Goal: Task Accomplishment & Management: Use online tool/utility

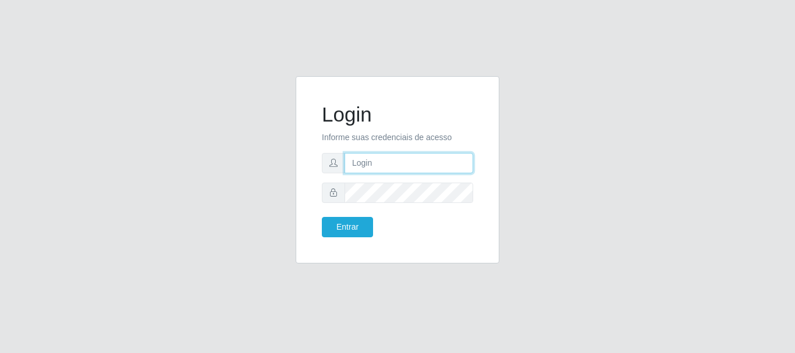
click at [425, 169] on input "text" at bounding box center [408, 163] width 129 height 20
type input "[EMAIL_ADDRESS][DOMAIN_NAME]"
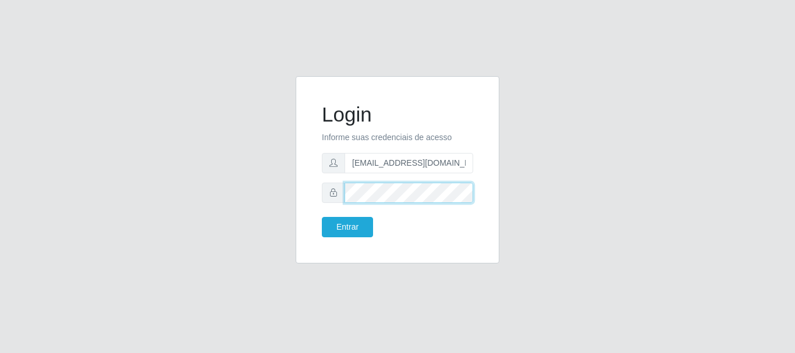
click at [322, 217] on button "Entrar" at bounding box center [347, 227] width 51 height 20
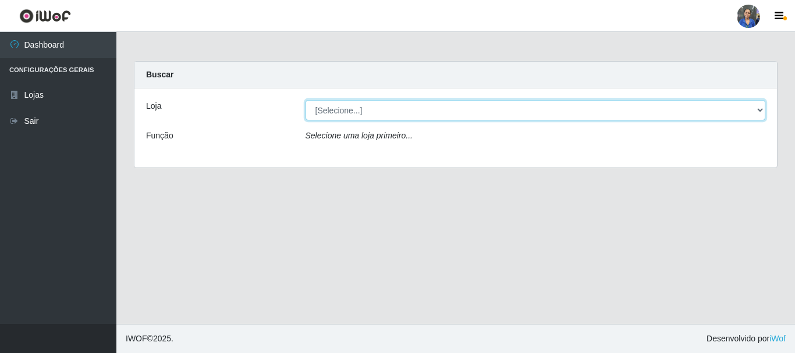
click at [450, 118] on select "[Selecione...] SuperFácil Atacado - Rodoviária" at bounding box center [535, 110] width 460 height 20
click at [457, 105] on select "[Selecione...] SuperFácil Atacado - Rodoviária" at bounding box center [535, 110] width 460 height 20
click at [756, 108] on select "[Selecione...] SuperFácil Atacado - Rodoviária" at bounding box center [535, 110] width 460 height 20
select select "400"
click at [305, 100] on select "[Selecione...] SuperFácil Atacado - Rodoviária" at bounding box center [535, 110] width 460 height 20
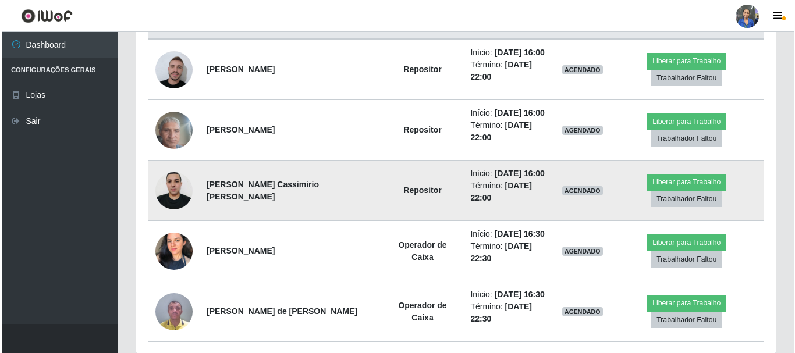
scroll to position [471, 0]
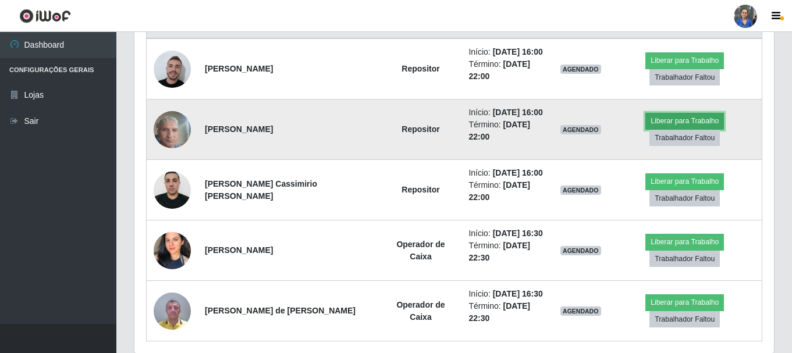
click at [645, 116] on button "Liberar para Trabalho" at bounding box center [684, 121] width 79 height 16
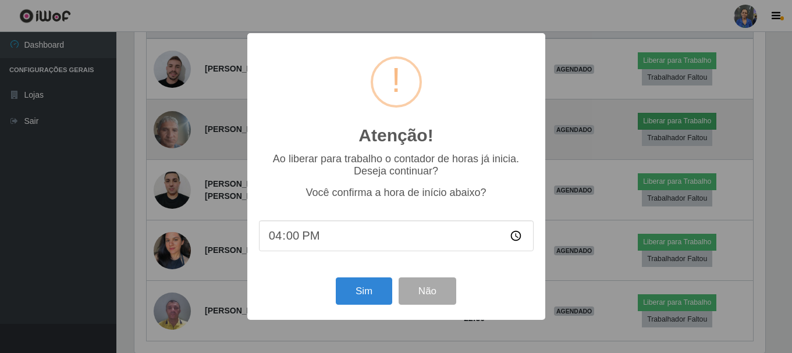
scroll to position [241, 634]
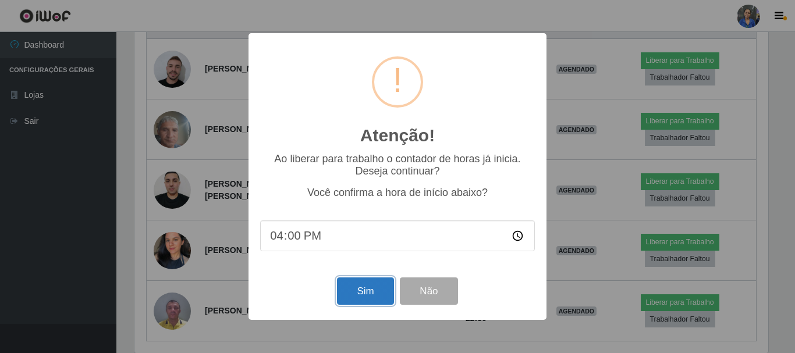
click at [357, 291] on button "Sim" at bounding box center [365, 291] width 56 height 27
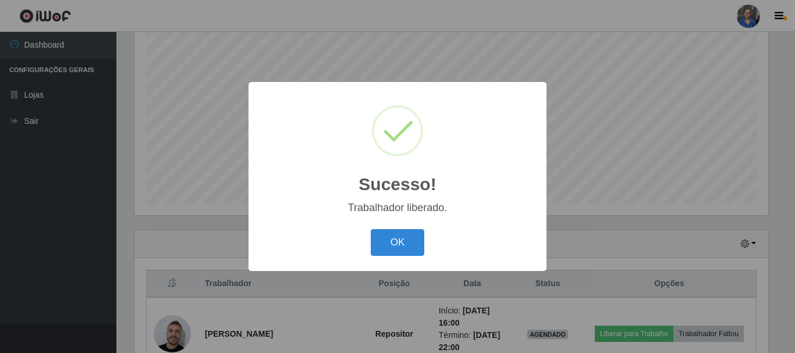
click at [413, 228] on div "OK Cancel" at bounding box center [397, 242] width 275 height 33
click at [412, 237] on button "OK" at bounding box center [398, 242] width 54 height 27
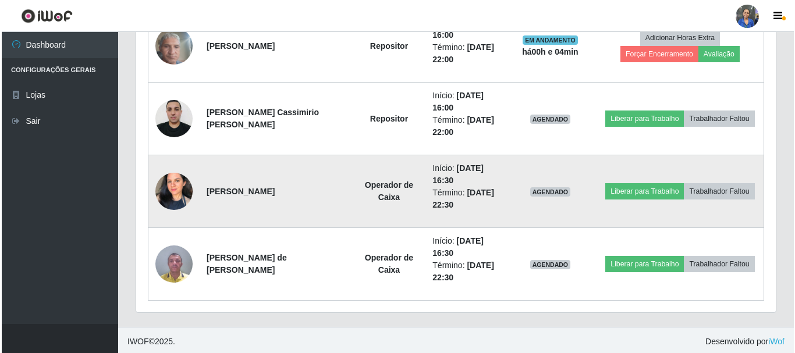
scroll to position [576, 0]
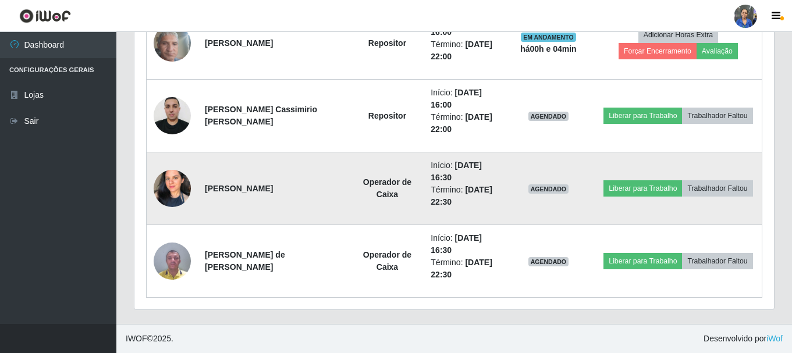
click at [169, 189] on img at bounding box center [172, 188] width 37 height 52
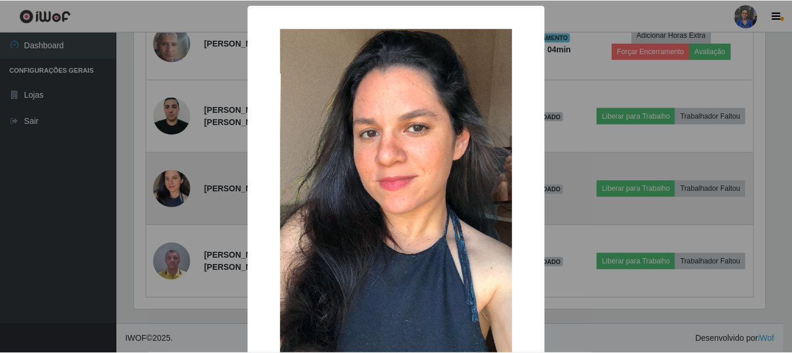
scroll to position [241, 634]
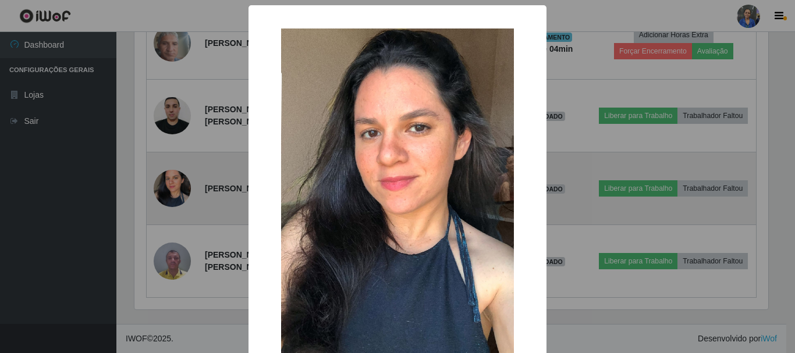
click at [169, 189] on div "× OK Cancel" at bounding box center [397, 176] width 795 height 353
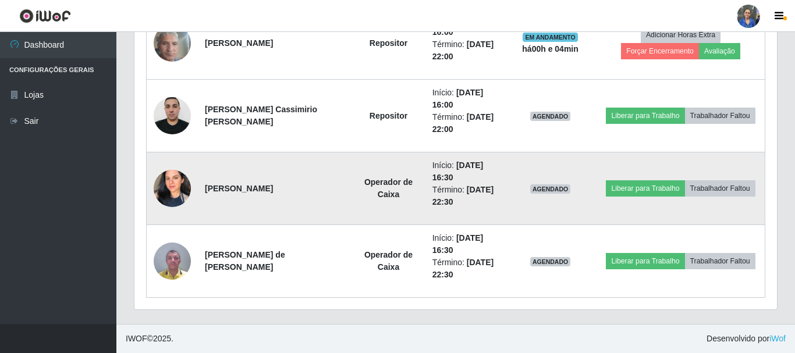
scroll to position [241, 639]
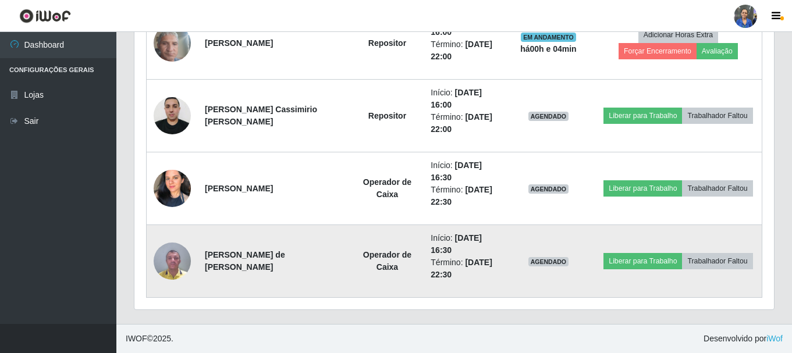
click at [165, 265] on img at bounding box center [172, 260] width 37 height 49
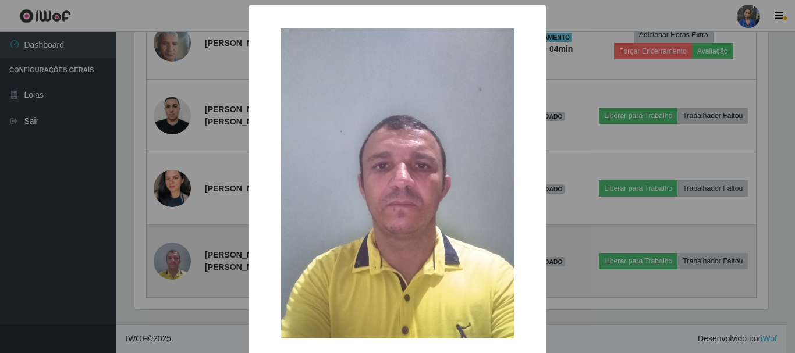
click at [165, 265] on div "× OK Cancel" at bounding box center [397, 176] width 795 height 353
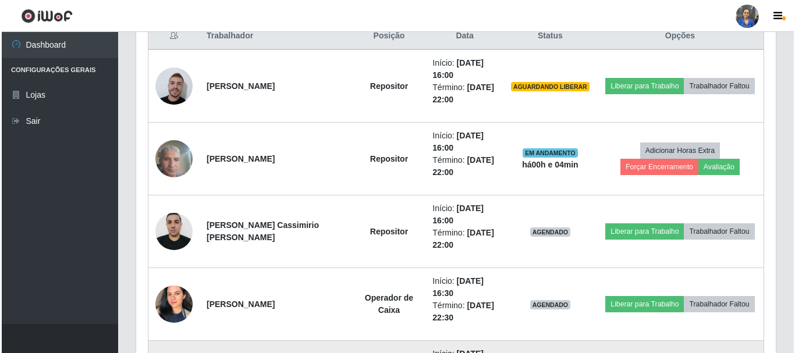
scroll to position [460, 0]
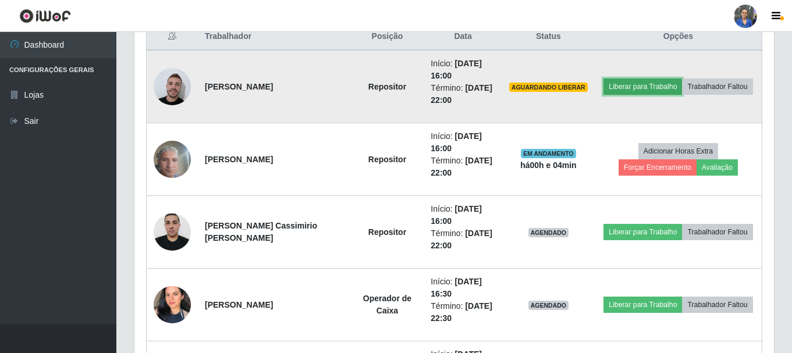
click at [625, 89] on button "Liberar para Trabalho" at bounding box center [642, 87] width 79 height 16
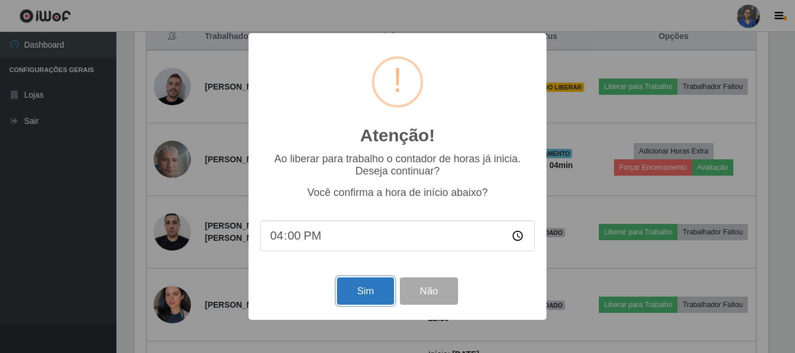
click at [372, 297] on button "Sim" at bounding box center [365, 291] width 56 height 27
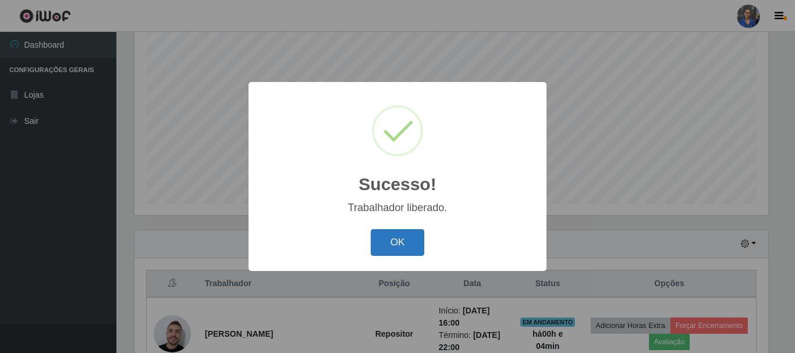
click at [411, 253] on button "OK" at bounding box center [398, 242] width 54 height 27
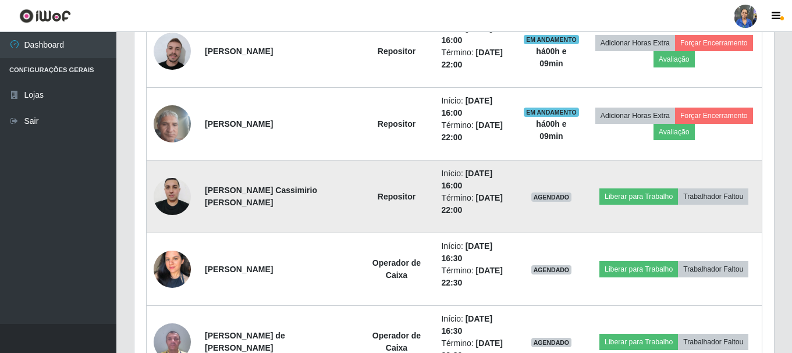
scroll to position [561, 0]
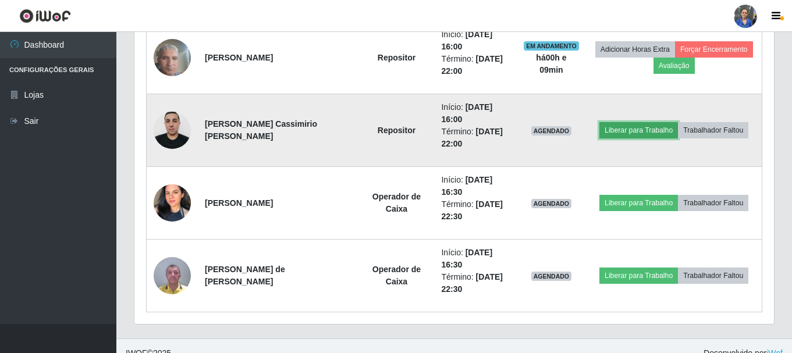
click at [648, 132] on button "Liberar para Trabalho" at bounding box center [638, 130] width 79 height 16
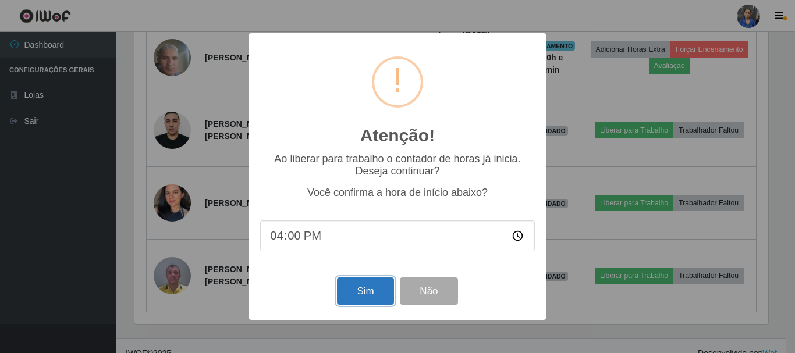
click at [374, 291] on button "Sim" at bounding box center [365, 291] width 56 height 27
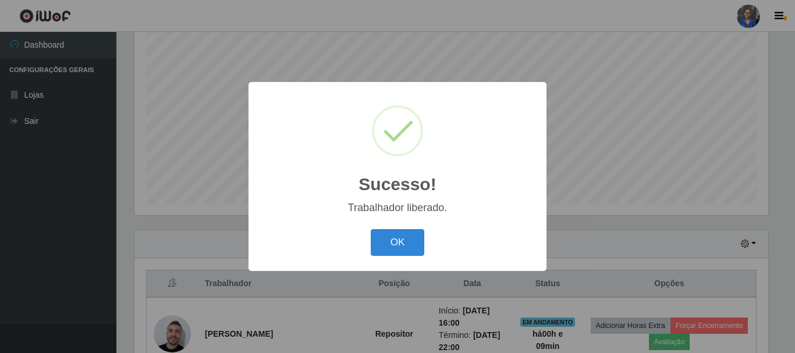
click at [397, 227] on div "OK Cancel" at bounding box center [397, 242] width 275 height 33
click at [397, 251] on button "OK" at bounding box center [398, 242] width 54 height 27
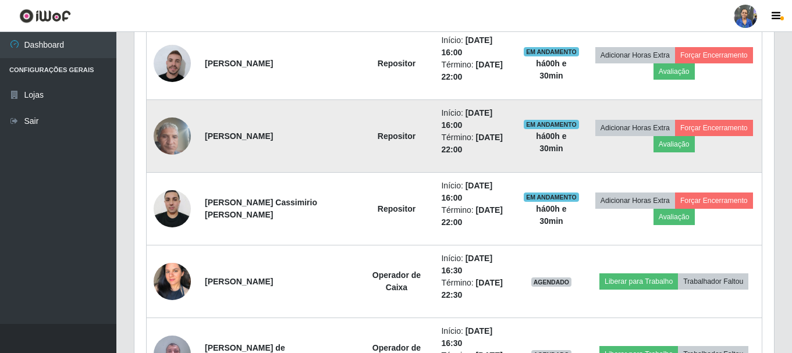
scroll to position [503, 0]
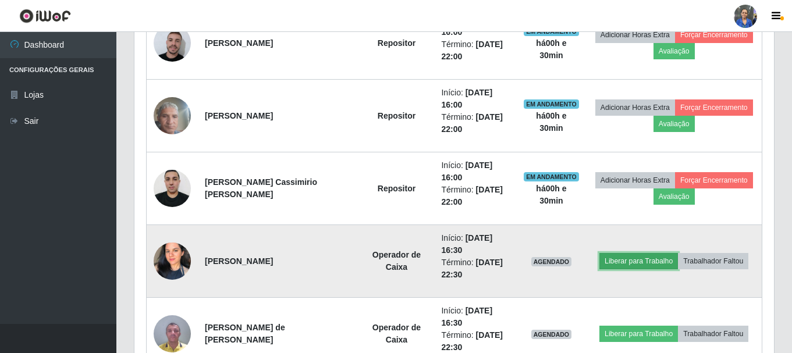
click at [641, 263] on button "Liberar para Trabalho" at bounding box center [638, 261] width 79 height 16
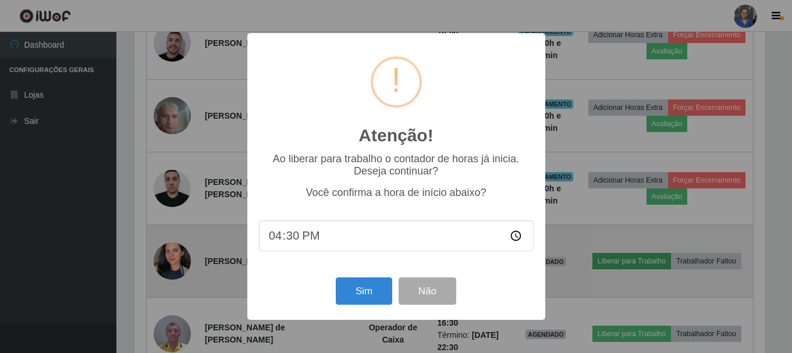
scroll to position [241, 634]
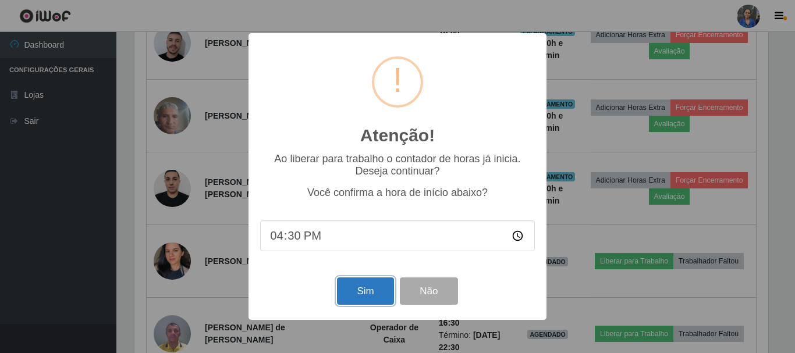
click at [373, 298] on button "Sim" at bounding box center [365, 291] width 56 height 27
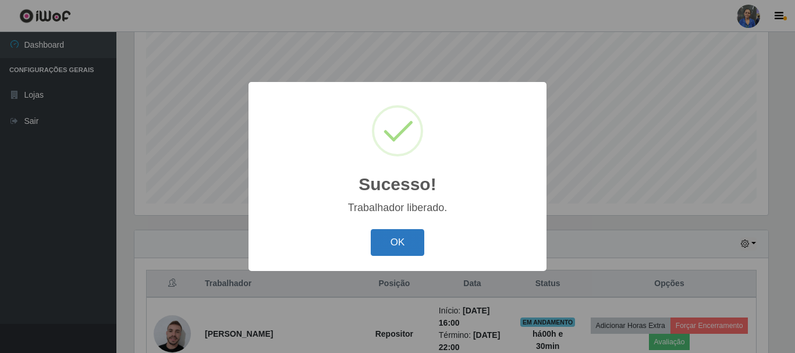
click at [394, 246] on button "OK" at bounding box center [398, 242] width 54 height 27
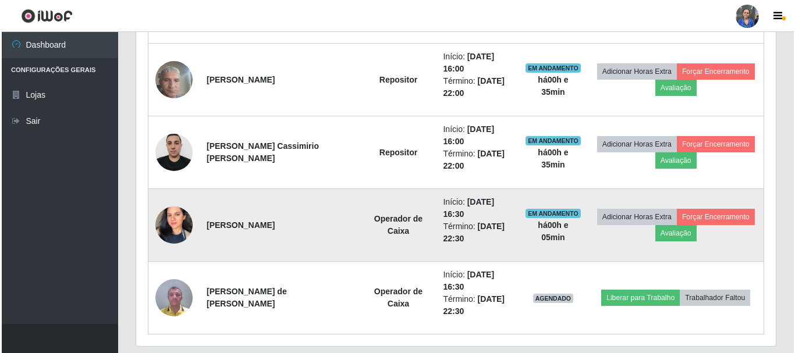
scroll to position [576, 0]
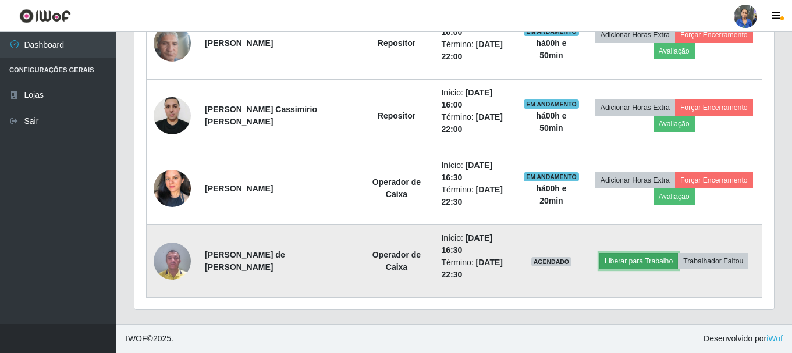
click at [612, 262] on button "Liberar para Trabalho" at bounding box center [638, 261] width 79 height 16
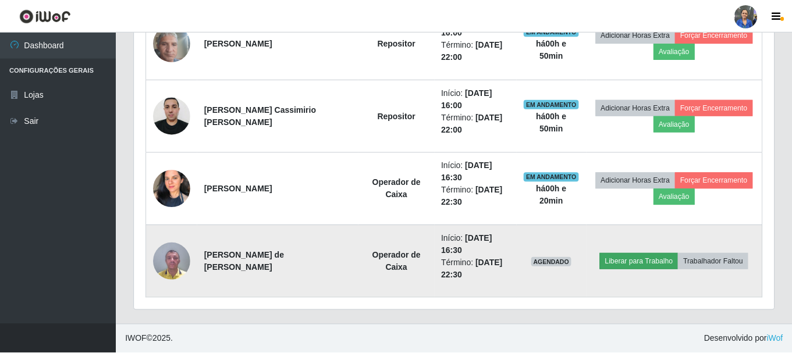
scroll to position [241, 634]
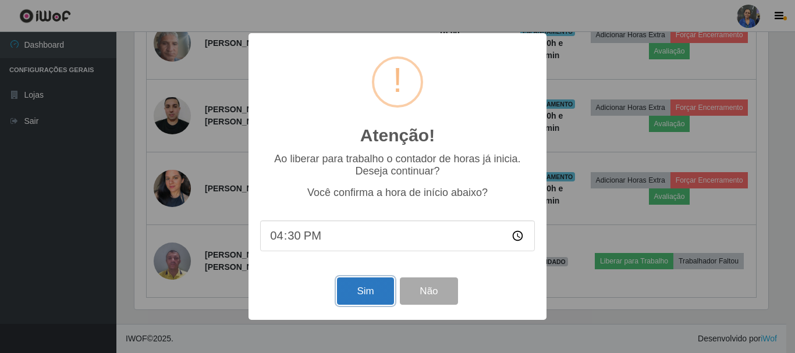
click at [381, 290] on button "Sim" at bounding box center [365, 291] width 56 height 27
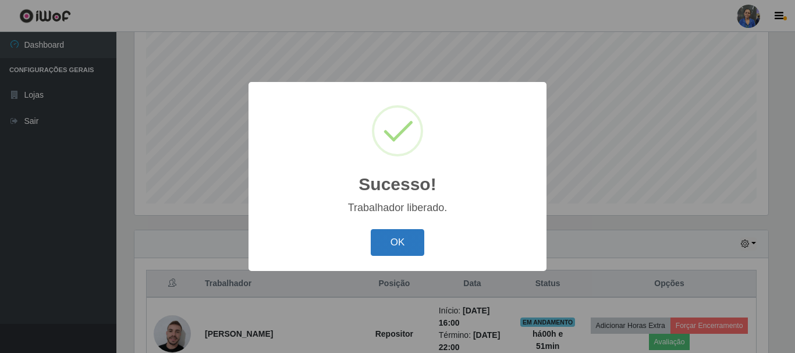
click at [389, 250] on button "OK" at bounding box center [398, 242] width 54 height 27
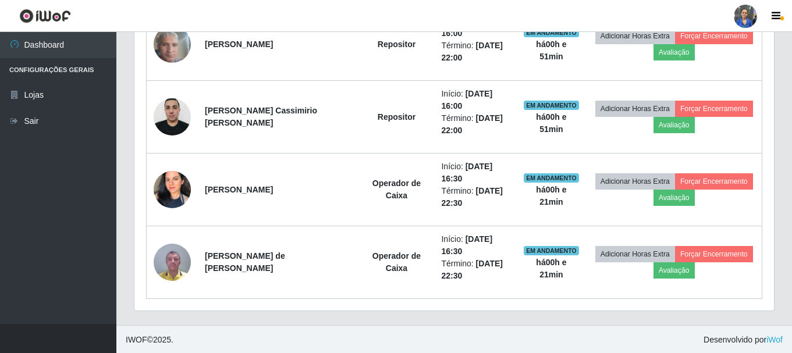
scroll to position [576, 0]
